Goal: Ask a question

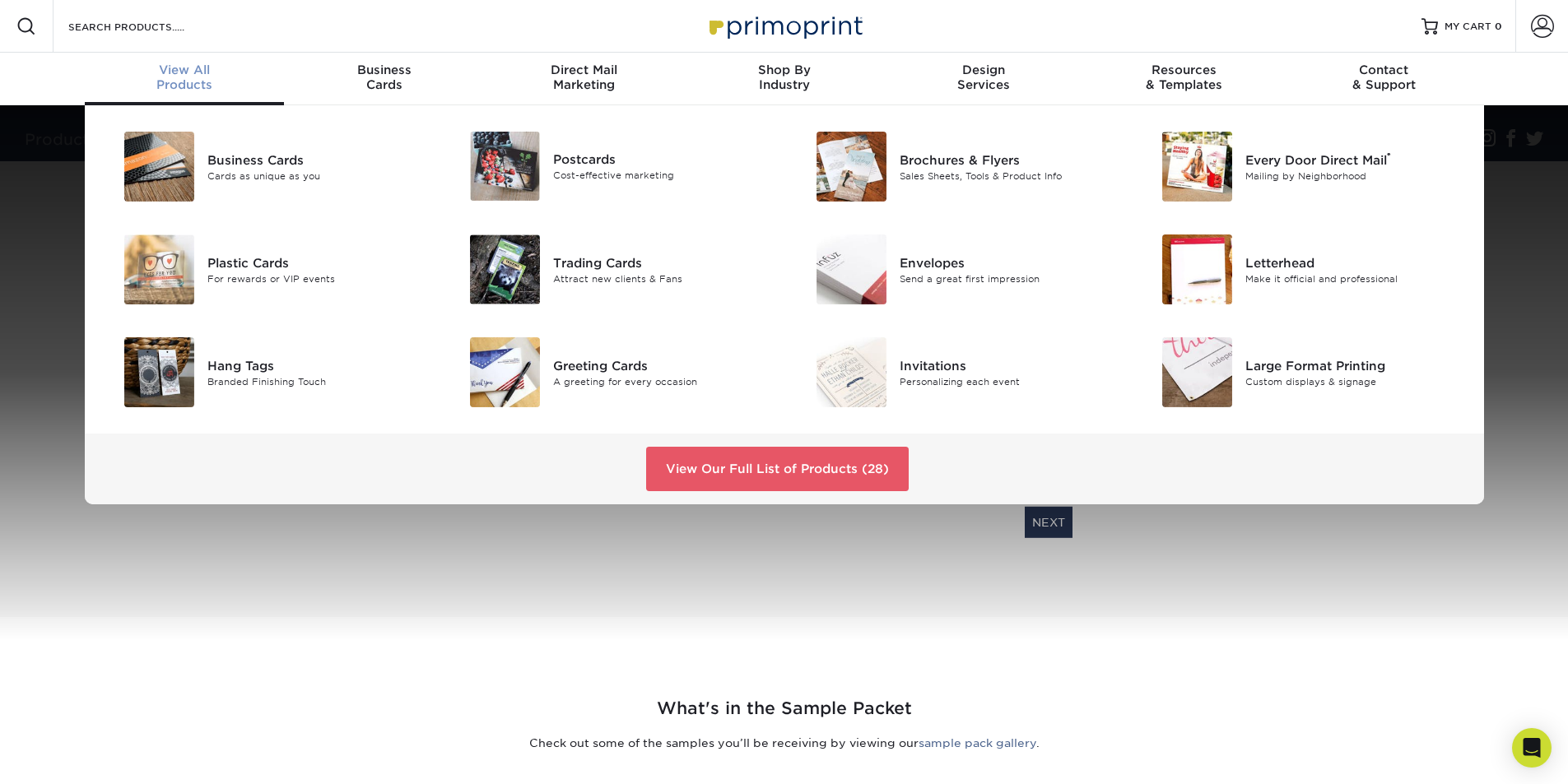
click at [171, 71] on span "View All" at bounding box center [184, 70] width 200 height 15
click at [806, 465] on link "View Our Full List of Products (28)" at bounding box center [777, 469] width 262 height 44
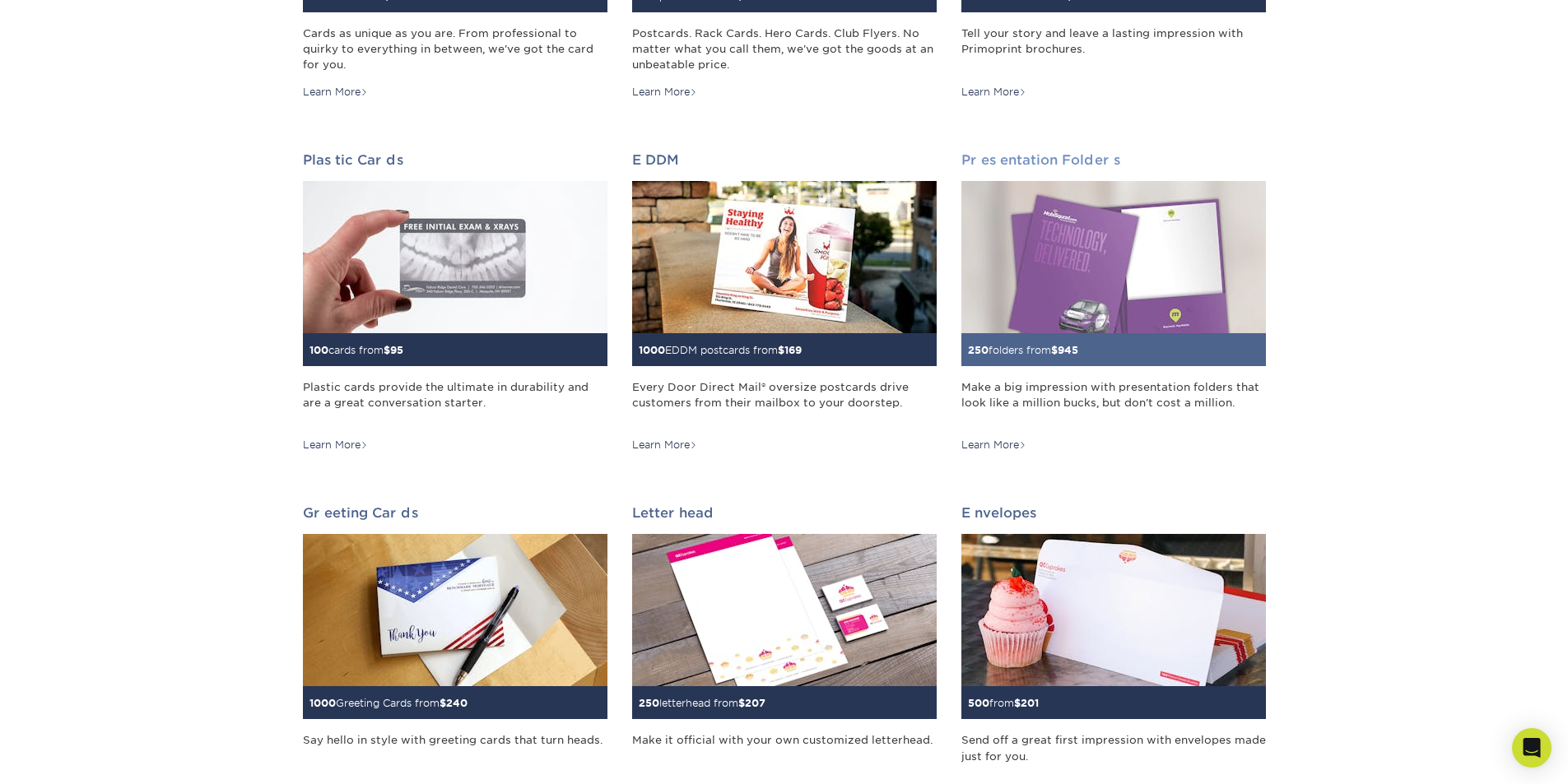
scroll to position [164, 0]
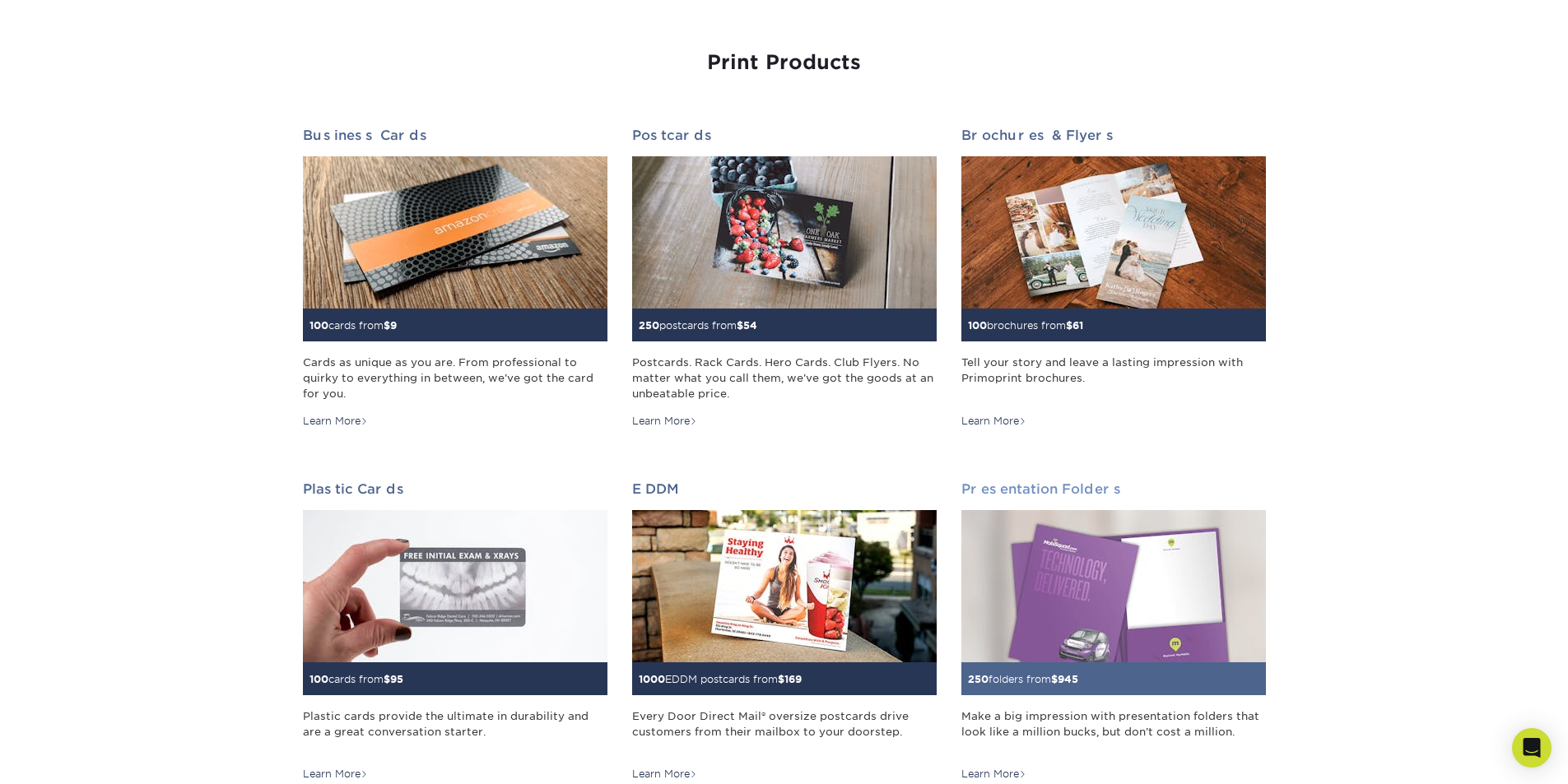
click at [1091, 571] on img at bounding box center [1114, 586] width 305 height 152
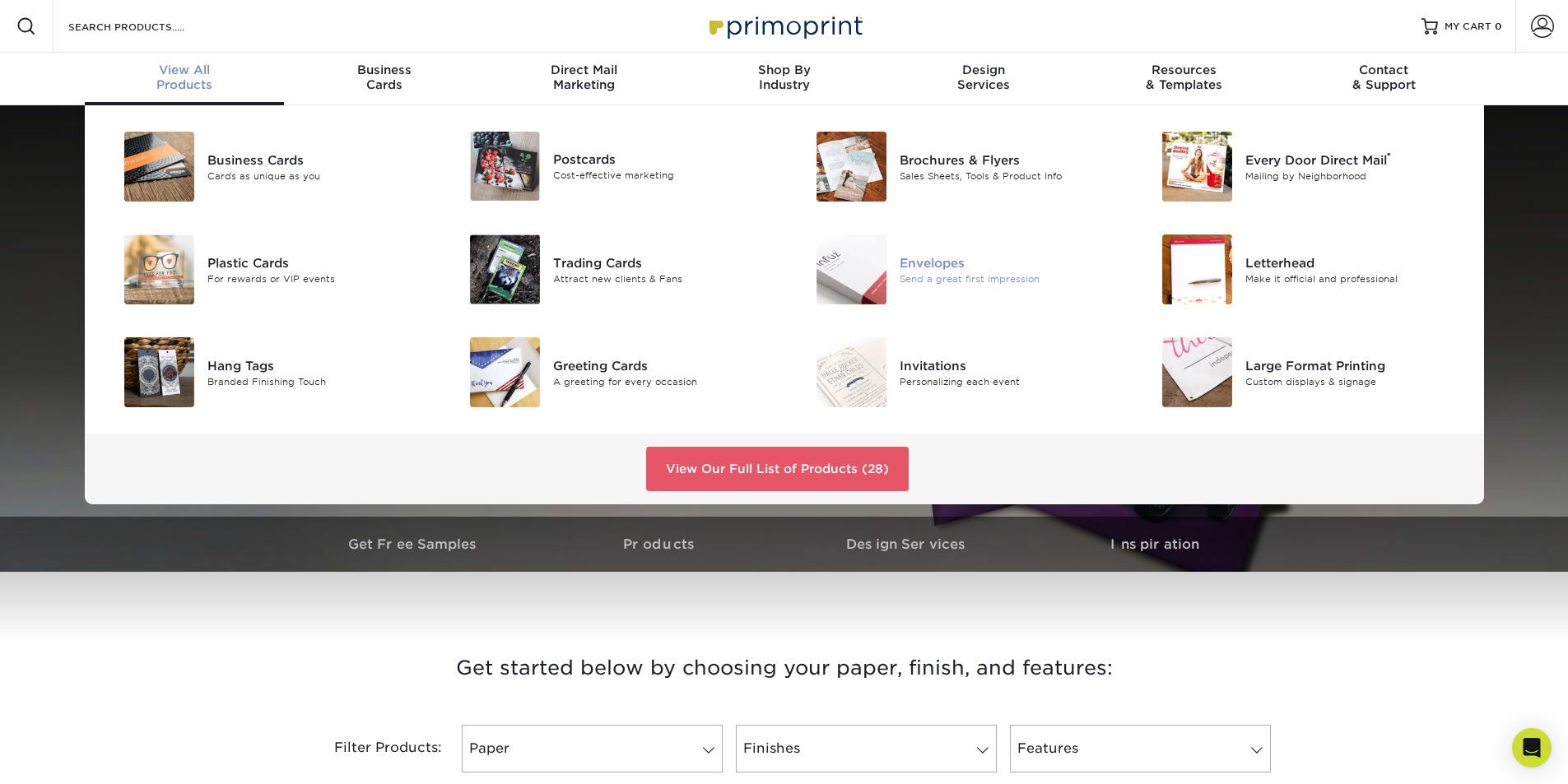
click at [931, 255] on div "Envelopes" at bounding box center [1009, 262] width 218 height 18
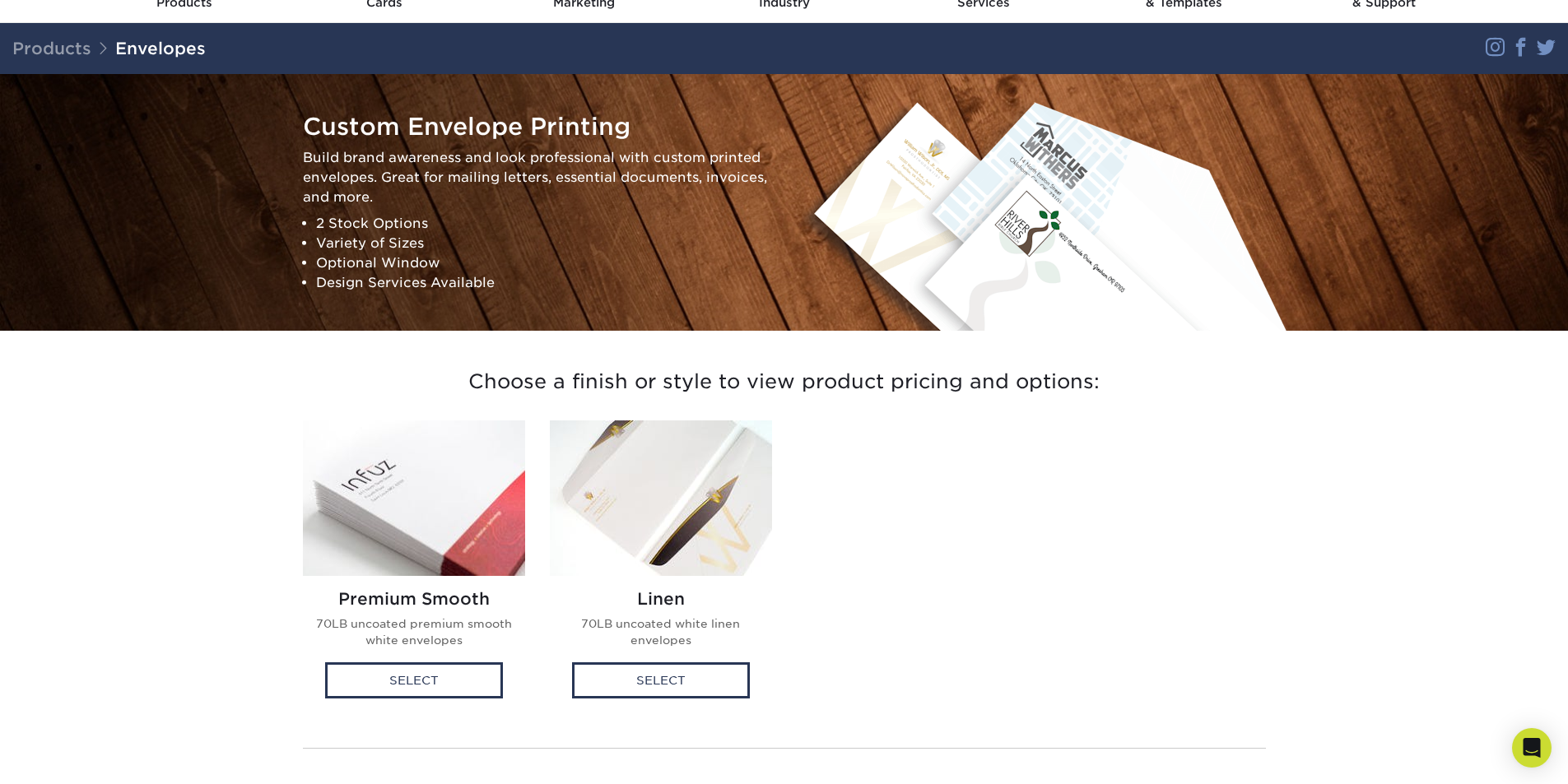
scroll to position [247, 0]
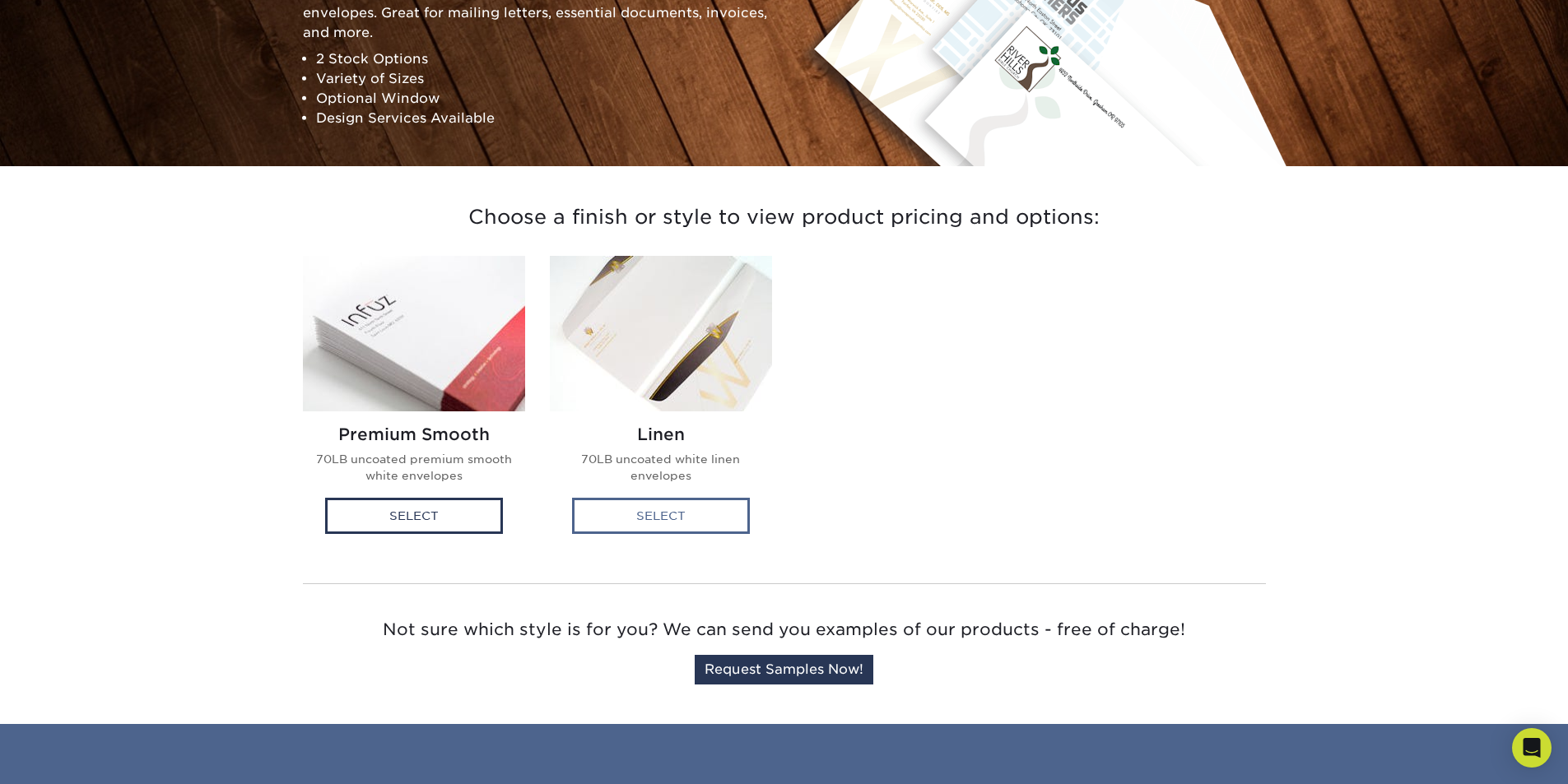
click at [682, 516] on div "Select" at bounding box center [661, 515] width 178 height 36
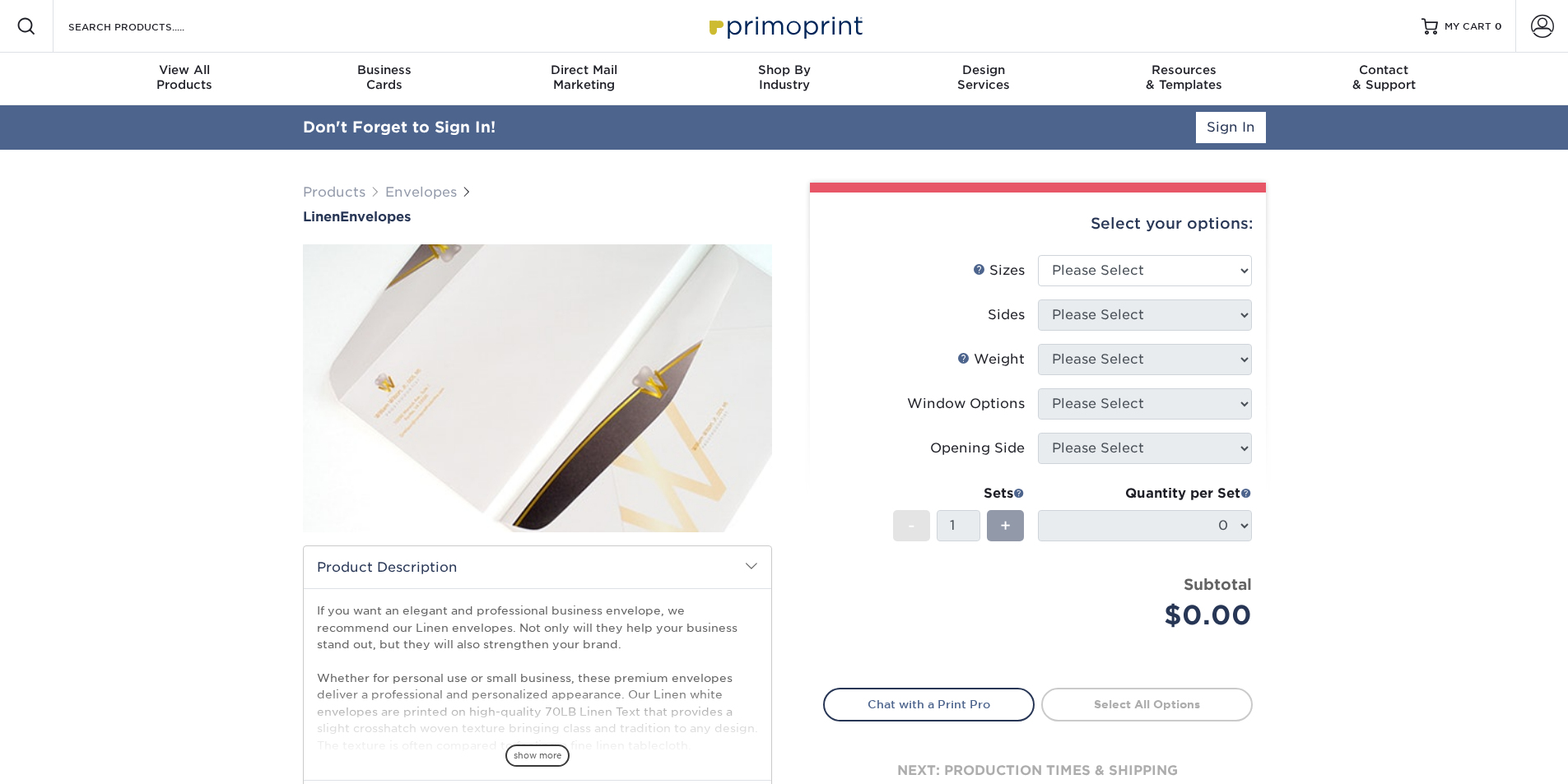
click at [1113, 229] on div "Select your options:" at bounding box center [1037, 224] width 430 height 63
click at [1134, 259] on select "Please Select 8.875" x 3.875" 4.125" x 9.5" 5.25" x 7.25" 9" x 12"" at bounding box center [1145, 271] width 214 height 31
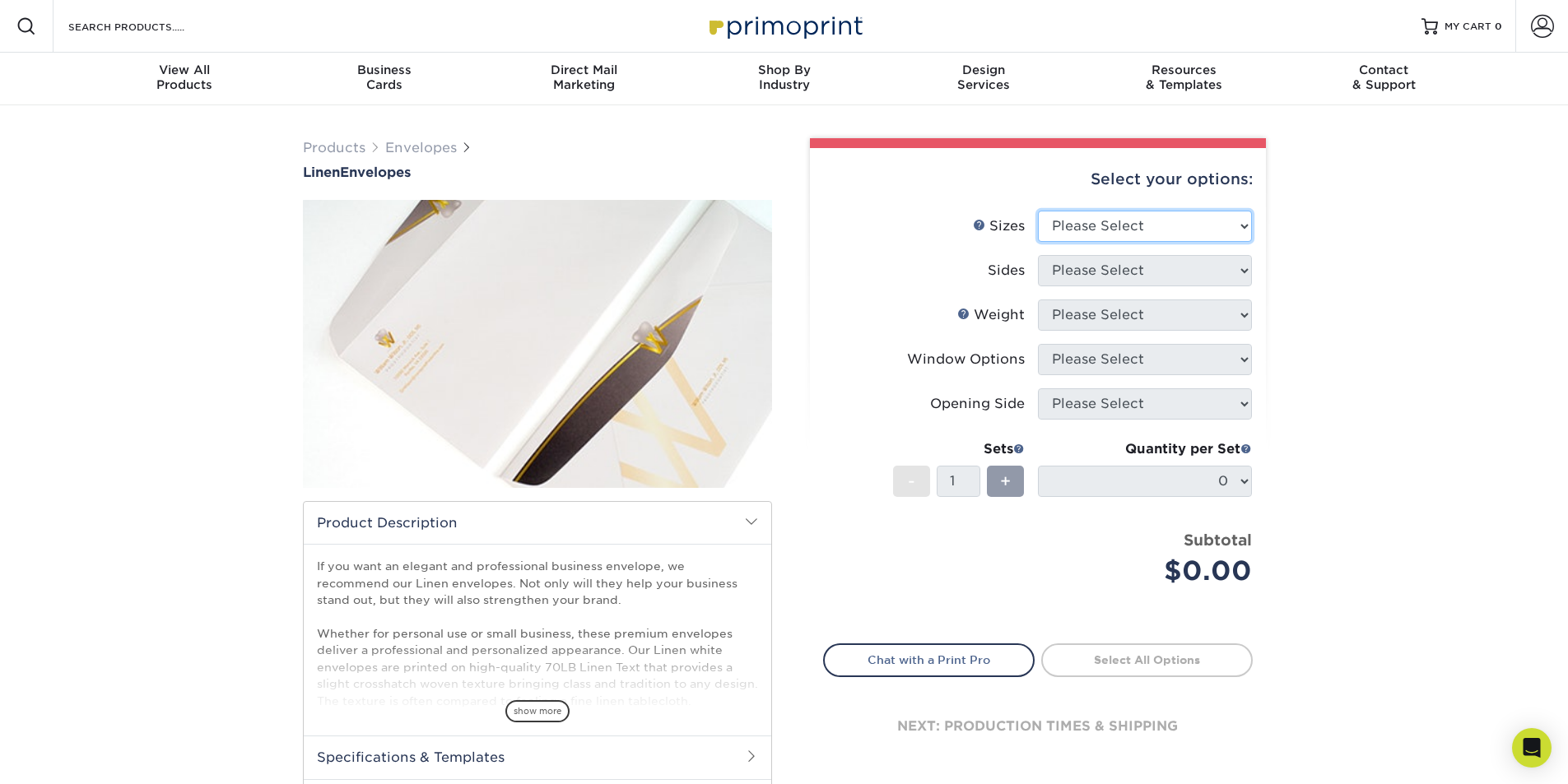
click at [1174, 230] on select "Please Select 8.875" x 3.875" 4.125" x 9.5" 5.25" x 7.25" 9" x 12"" at bounding box center [1145, 226] width 214 height 31
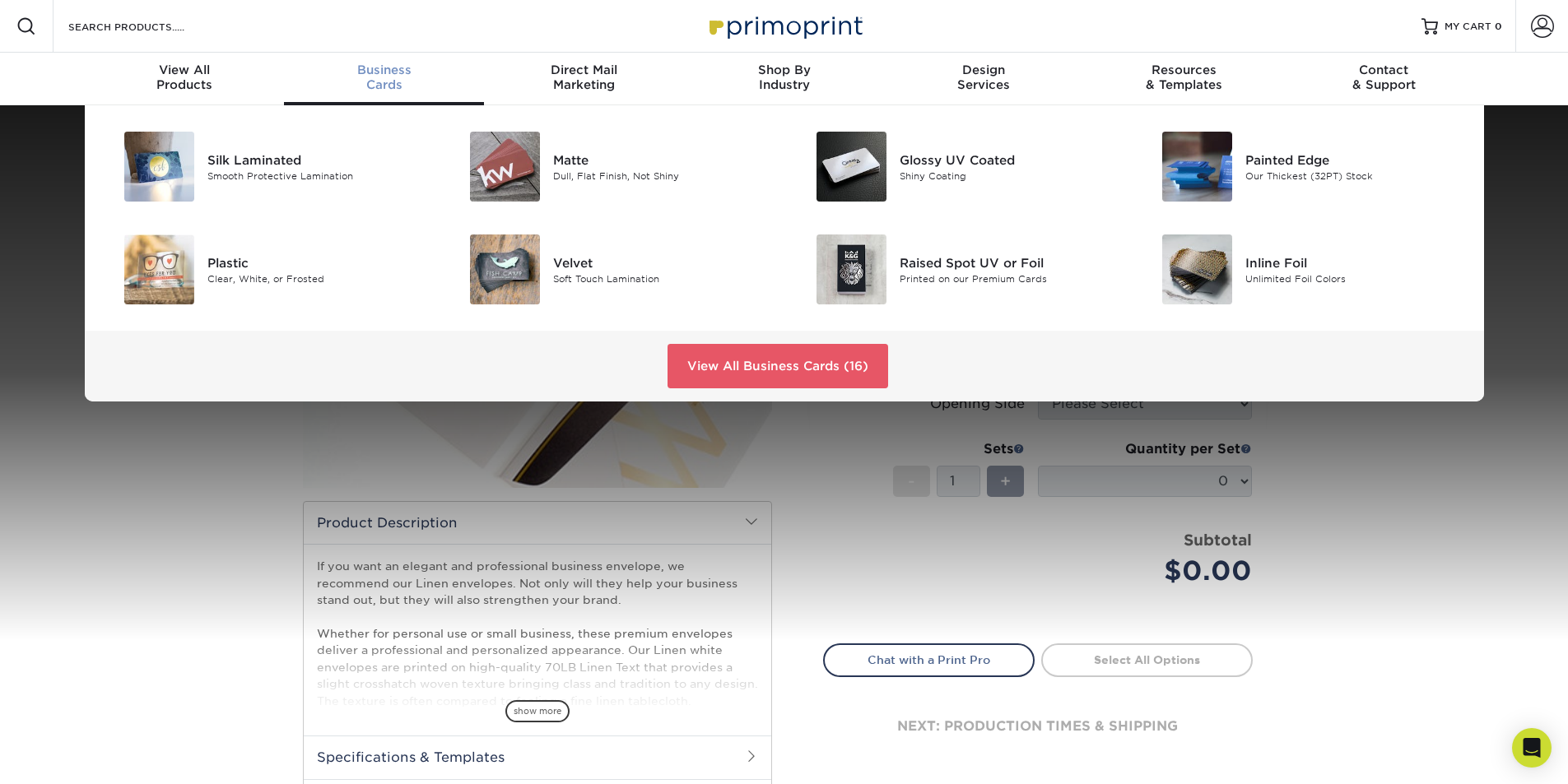
click at [387, 67] on span "Business" at bounding box center [383, 70] width 200 height 15
click at [174, 68] on span "View All" at bounding box center [184, 70] width 200 height 15
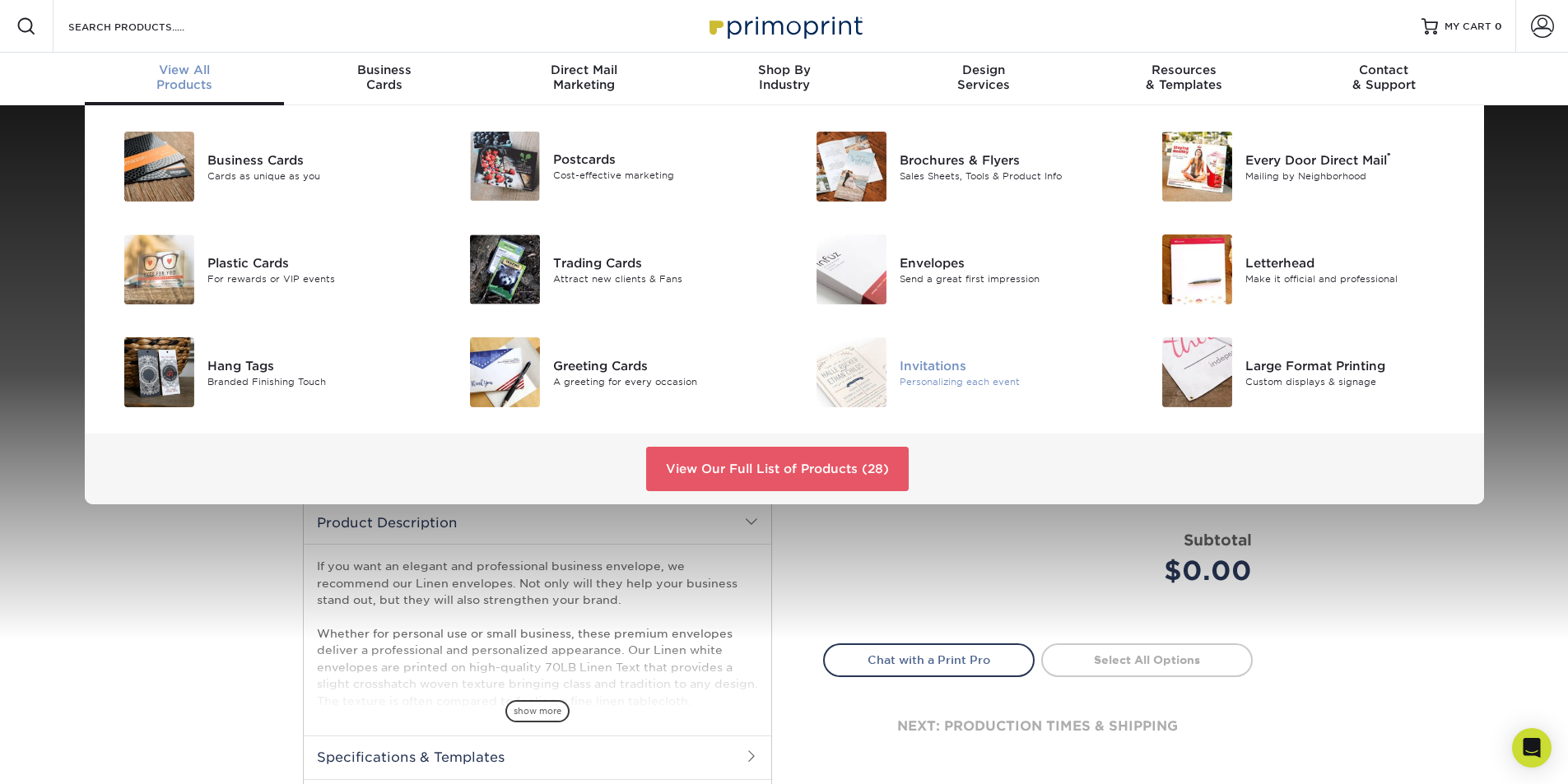
click at [834, 368] on img at bounding box center [850, 371] width 70 height 70
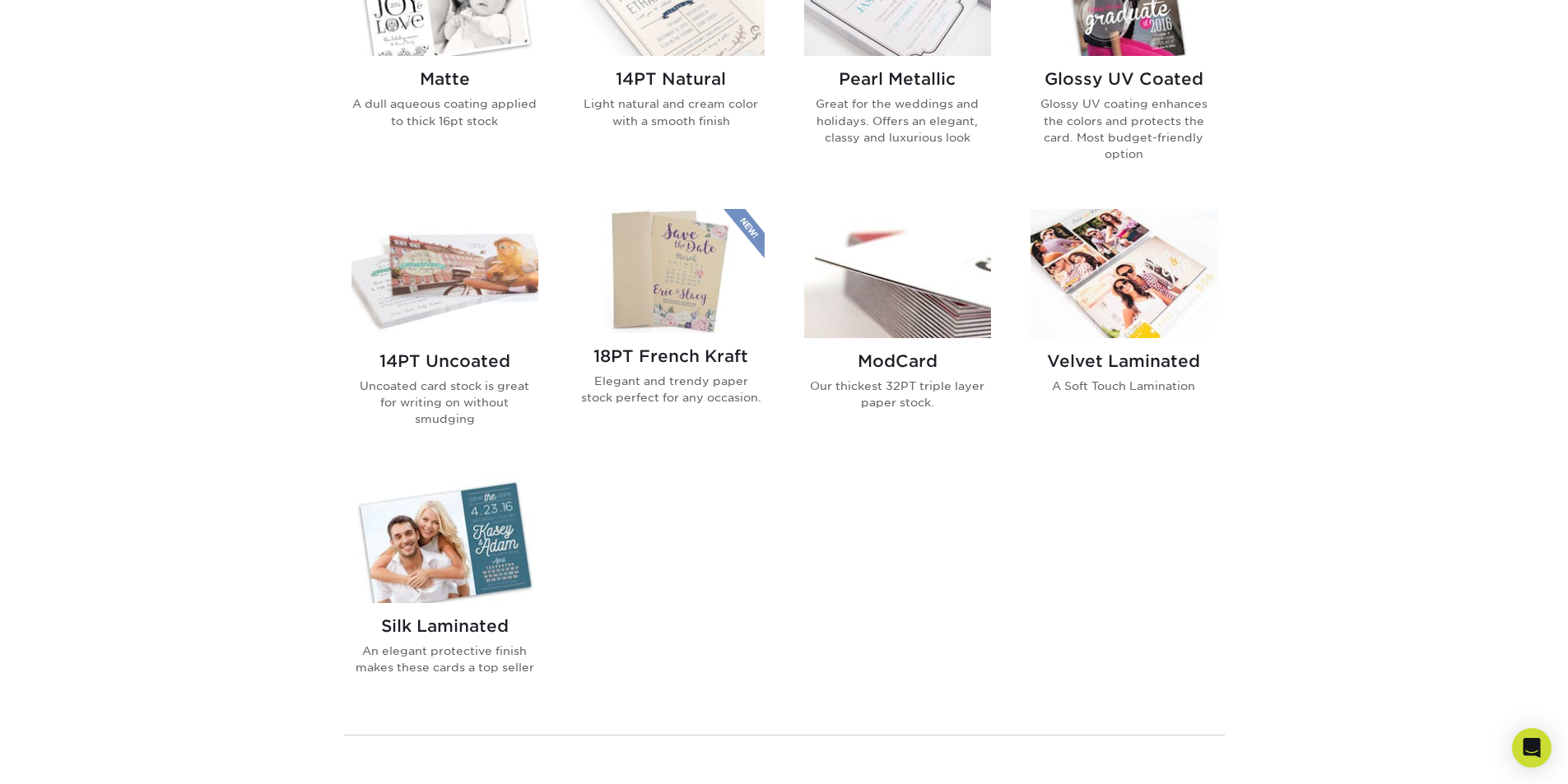
scroll to position [1398, 0]
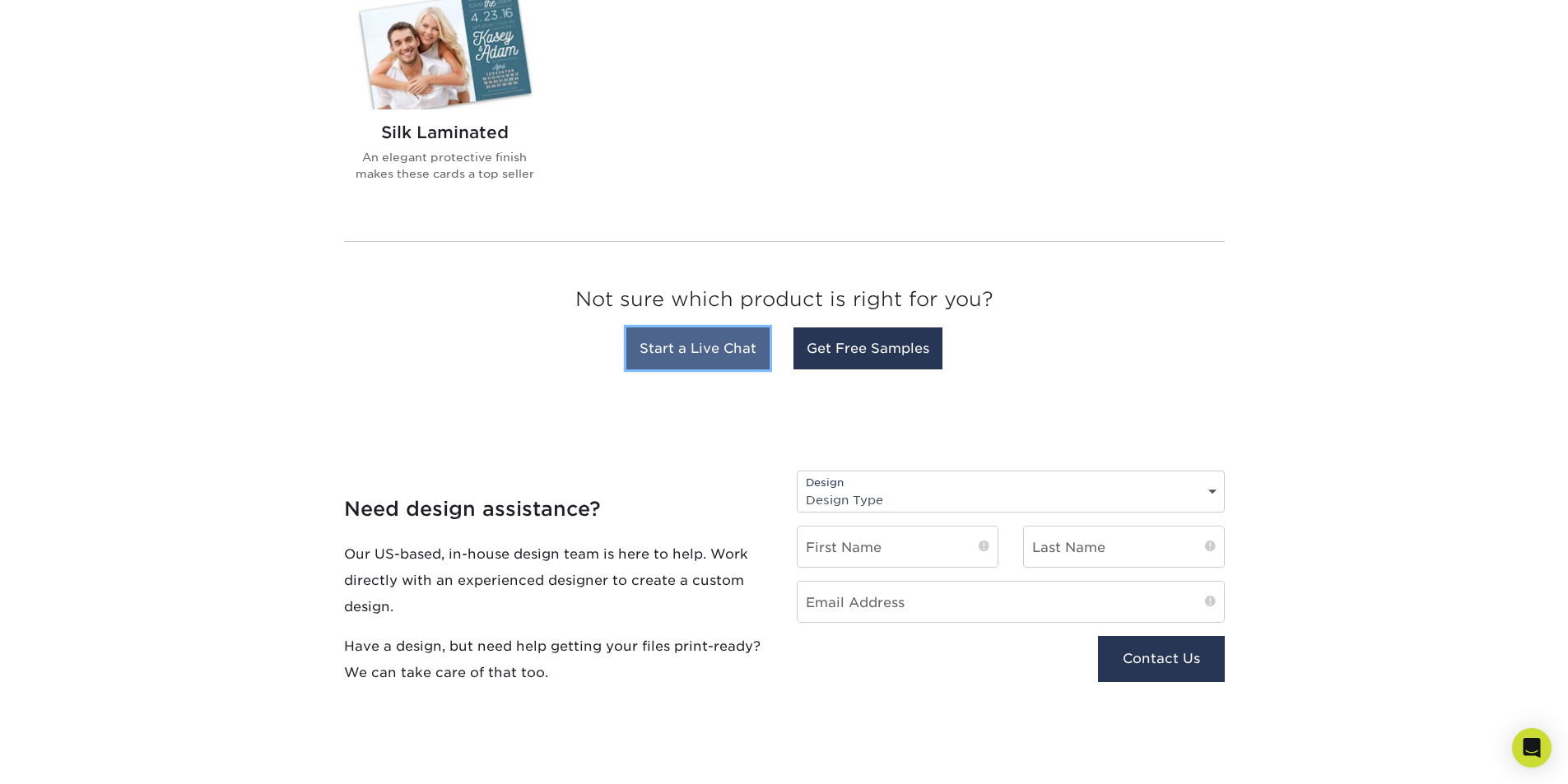
click at [667, 348] on link "Start a Live Chat" at bounding box center [698, 348] width 144 height 42
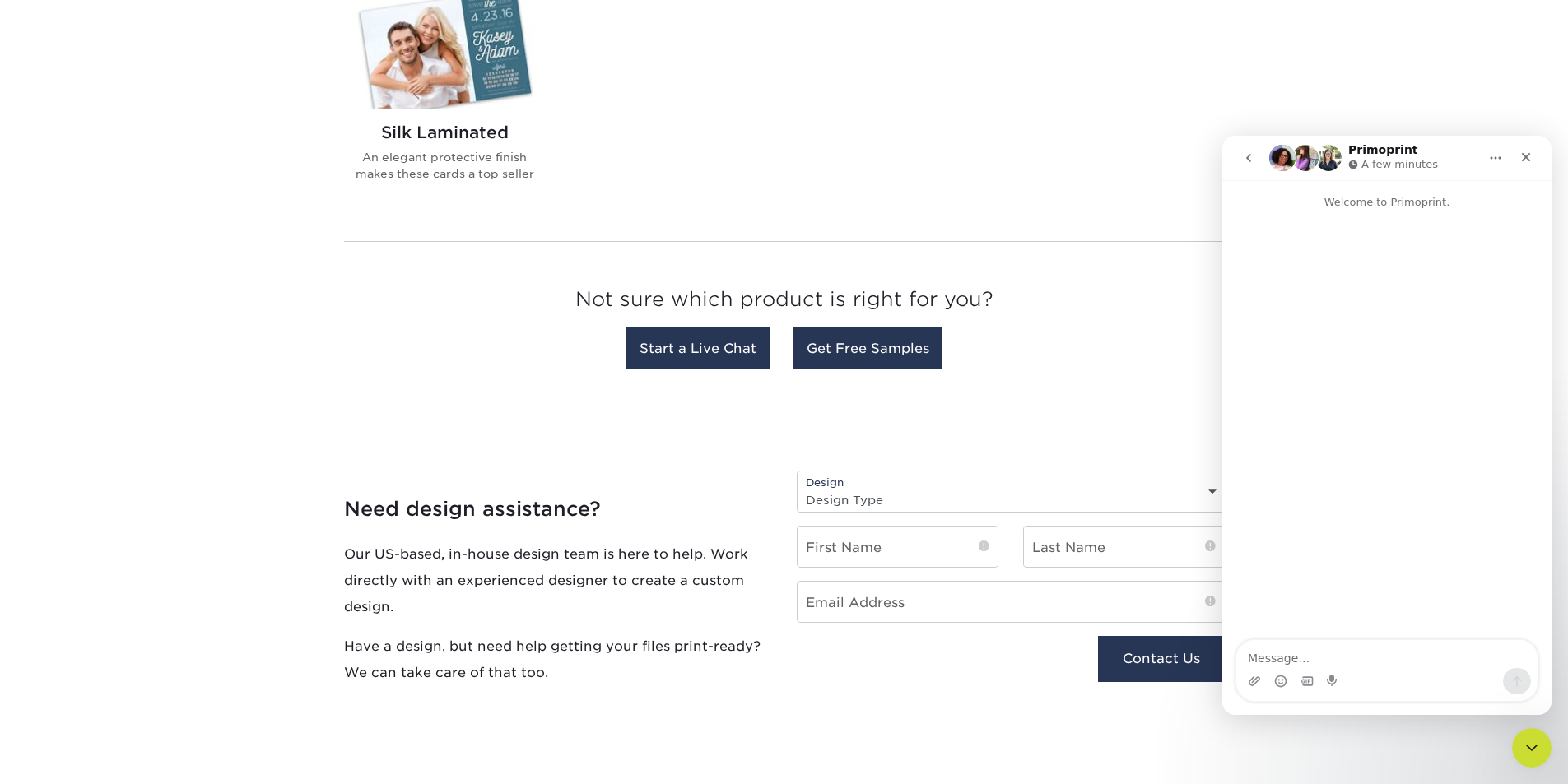
scroll to position [0, 0]
type textarea "Hello. Do you make key card sleeves?"
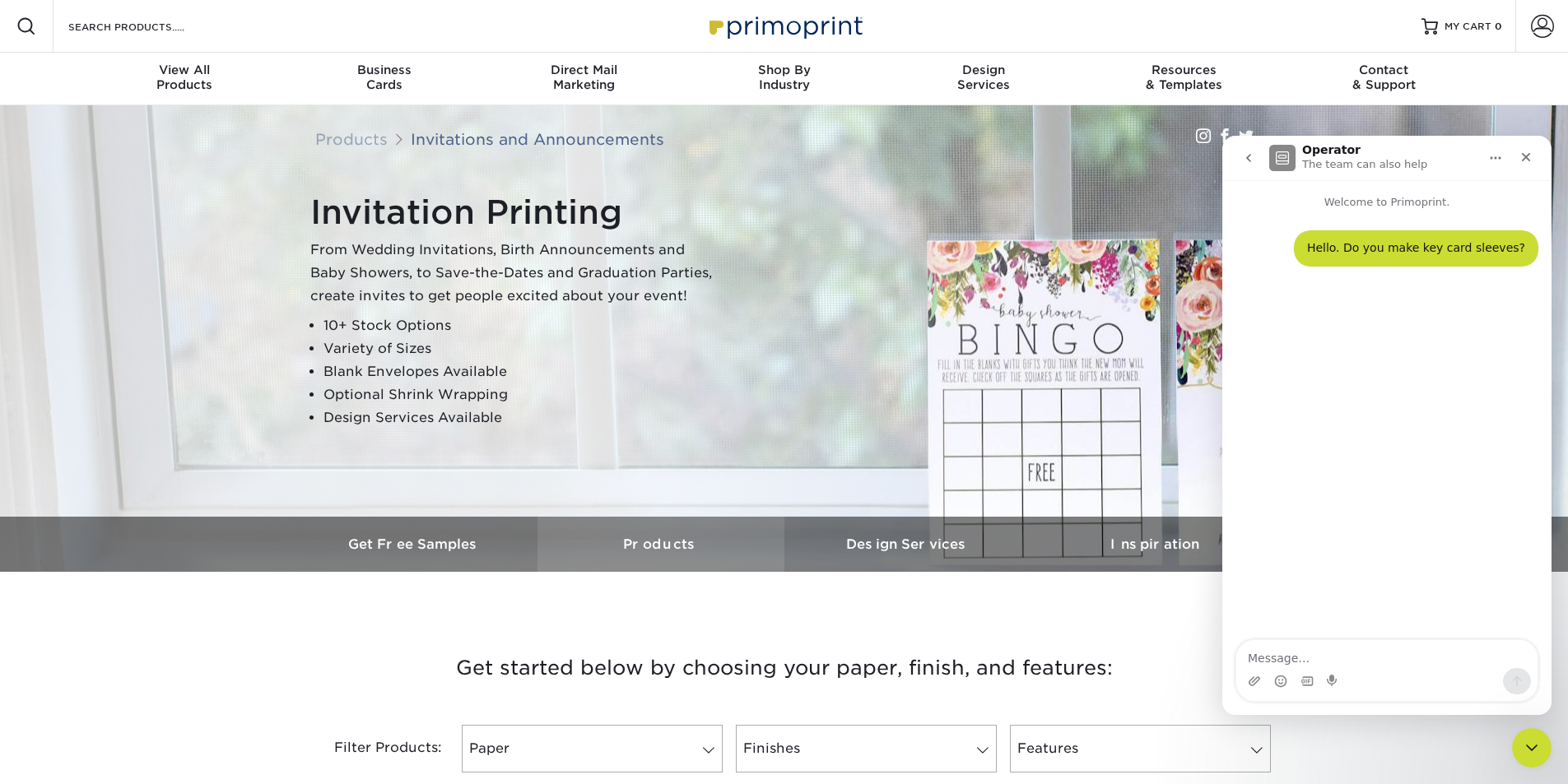
click at [660, 548] on h3 "Products" at bounding box center [661, 544] width 247 height 16
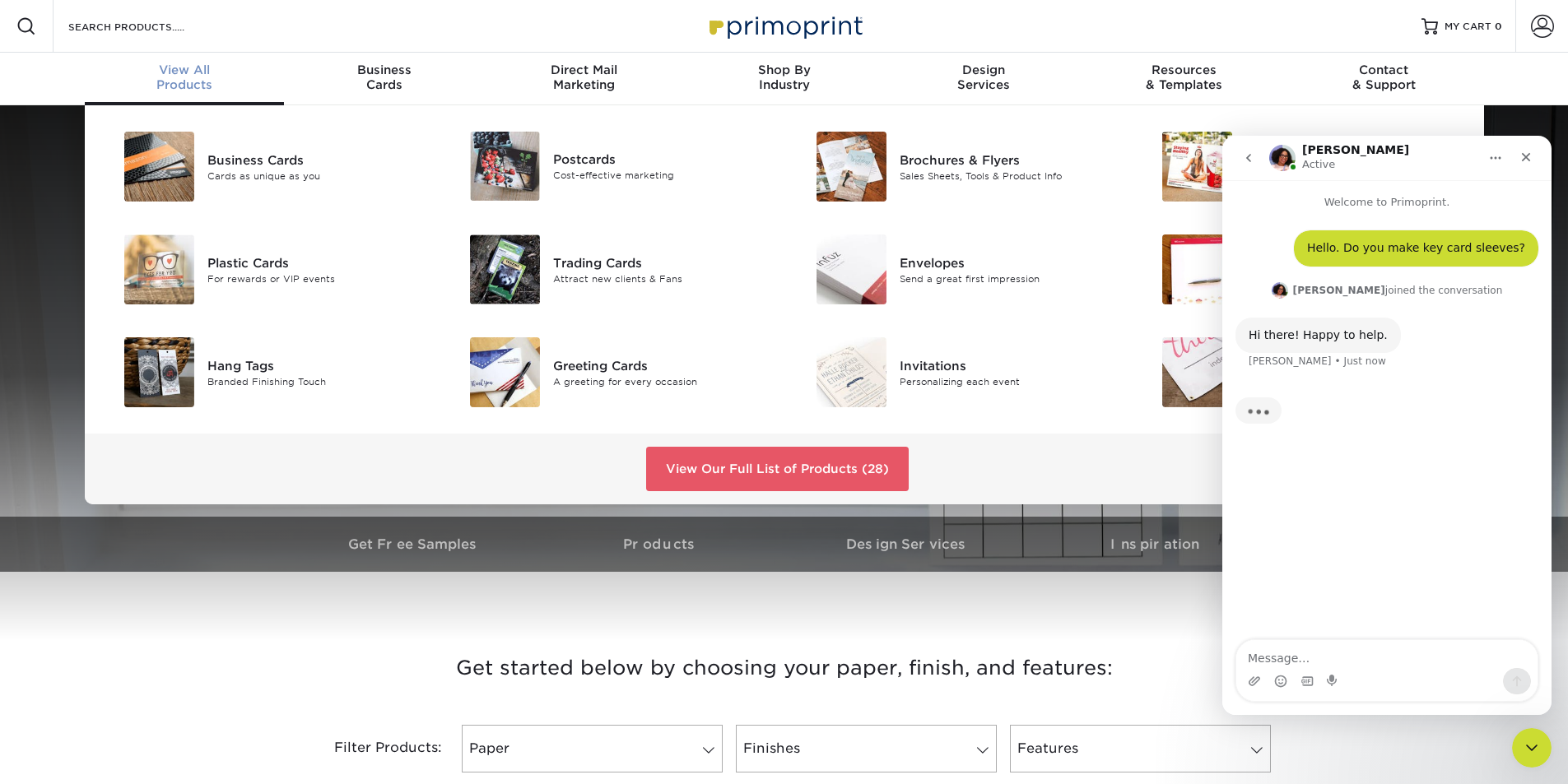
click at [172, 73] on span "View All" at bounding box center [184, 70] width 200 height 15
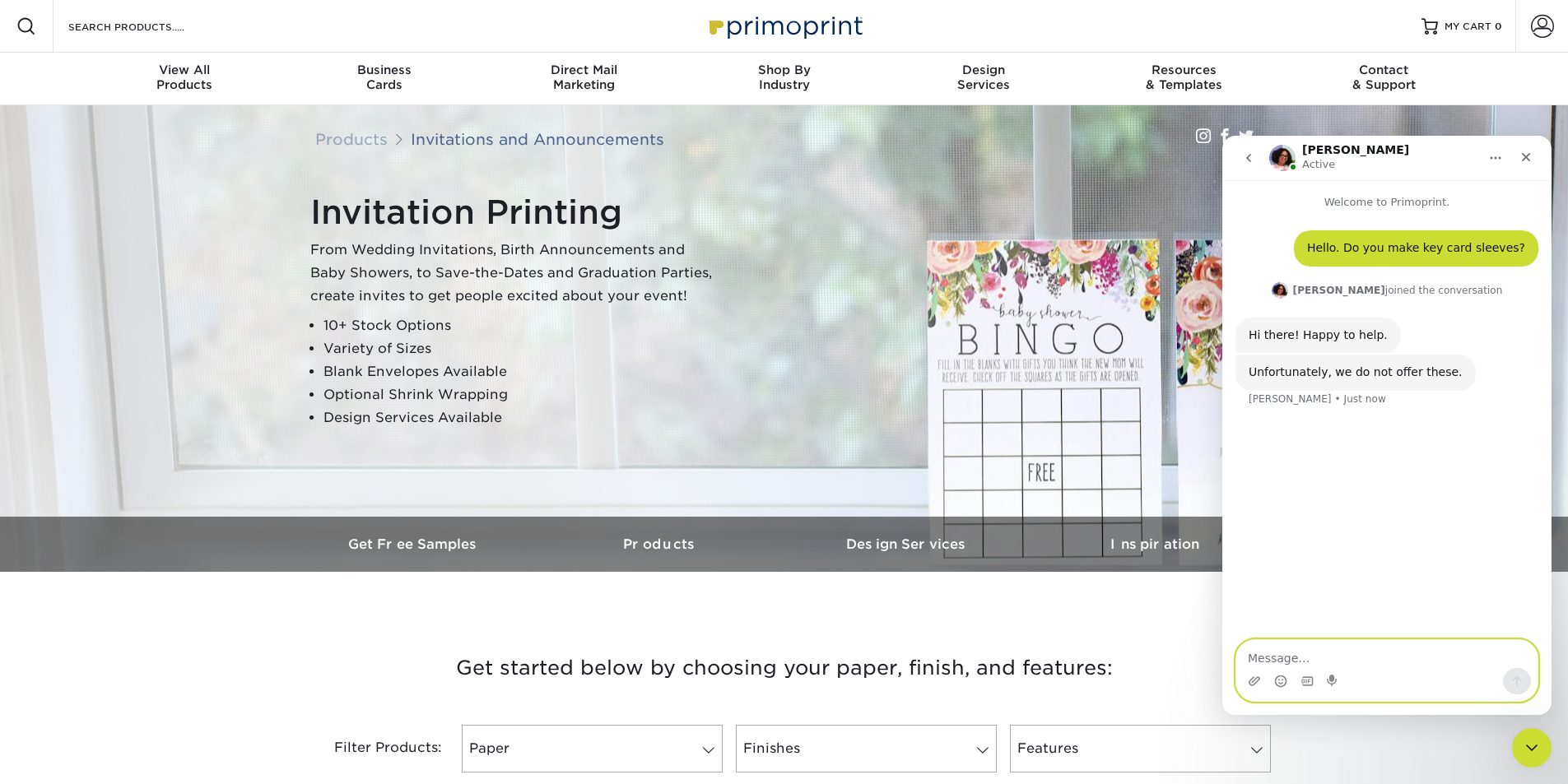
click at [1333, 660] on textarea "Message…" at bounding box center [1386, 653] width 301 height 28
type textarea "w"
type textarea "what about key holders"
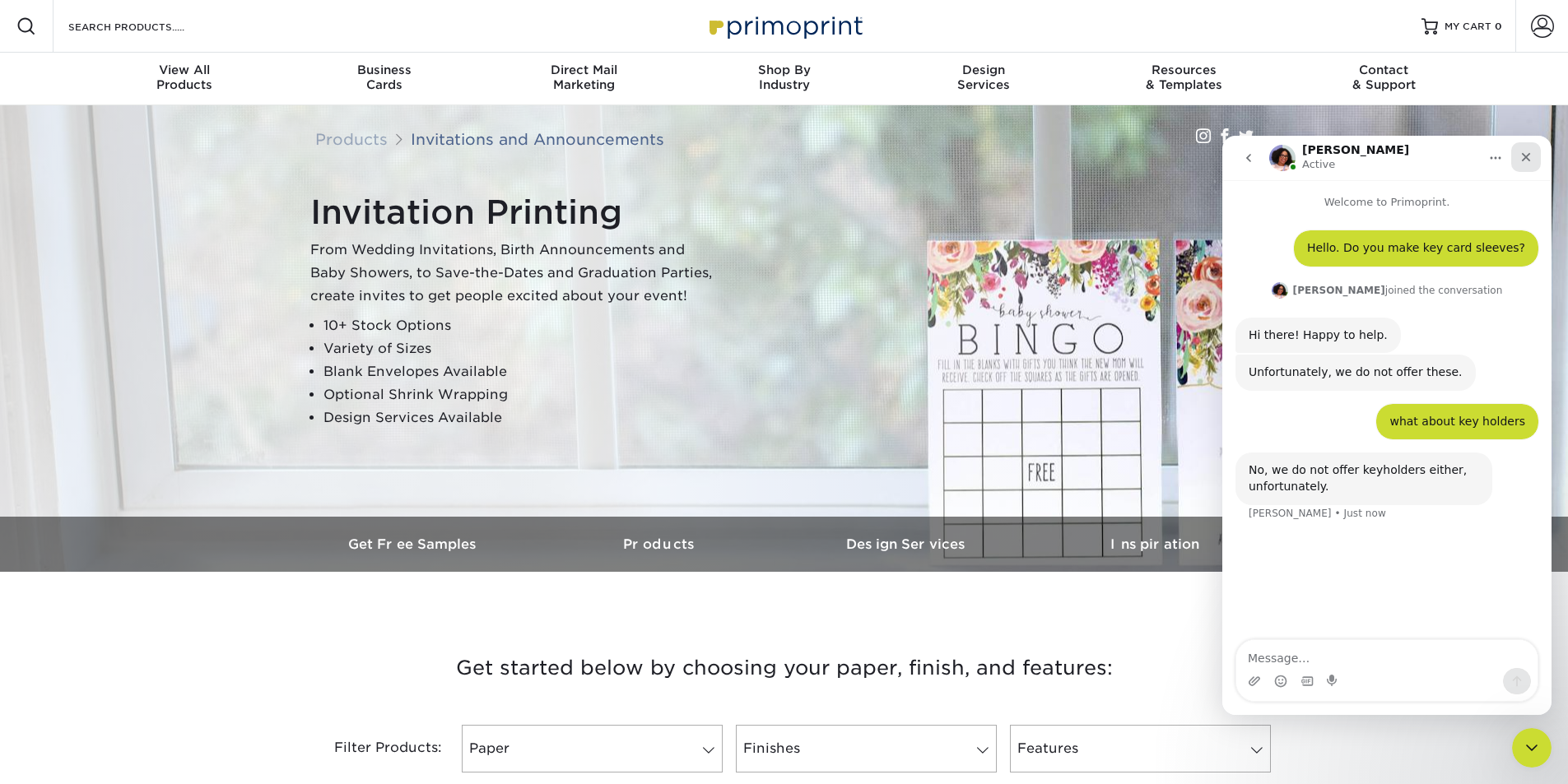
click at [1519, 159] on icon "Close" at bounding box center [1525, 156] width 13 height 13
